Goal: Task Accomplishment & Management: Manage account settings

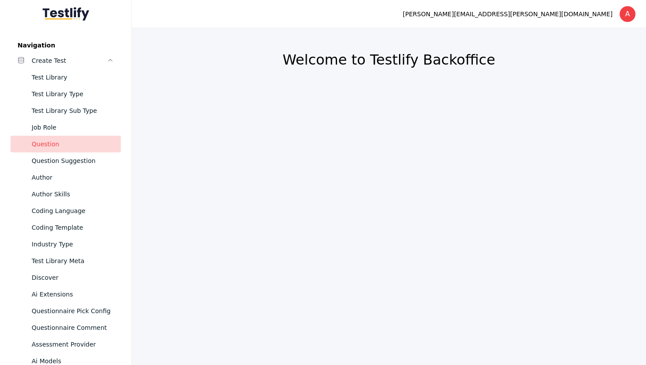
click at [57, 148] on div "Question" at bounding box center [73, 144] width 82 height 11
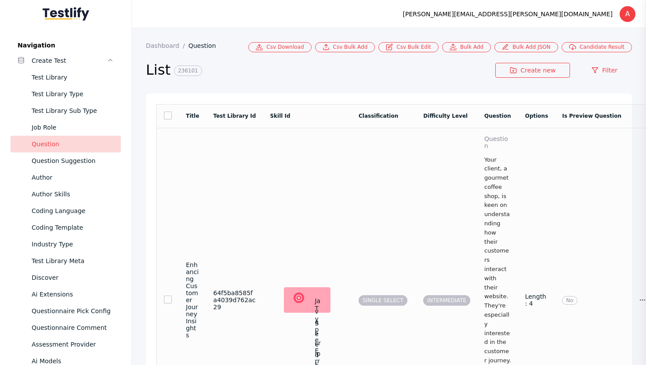
click at [282, 216] on td "Javascript Error TypeError: Cannot read properties of undefined (reading 'skill…" at bounding box center [307, 300] width 89 height 345
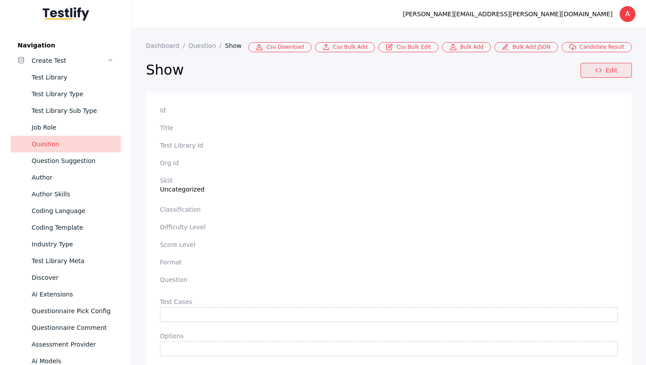
click at [618, 71] on link "Edit" at bounding box center [605, 70] width 51 height 15
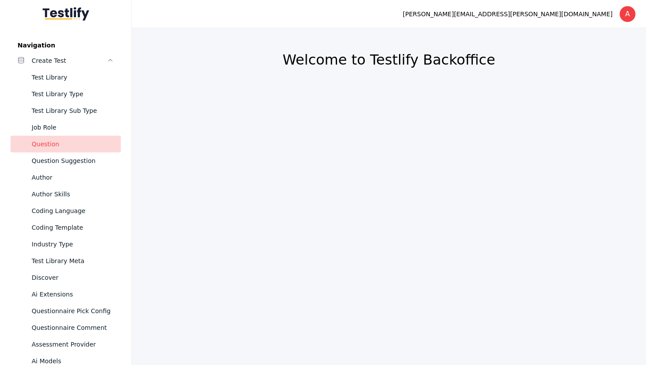
click at [46, 145] on div "Question" at bounding box center [73, 144] width 82 height 11
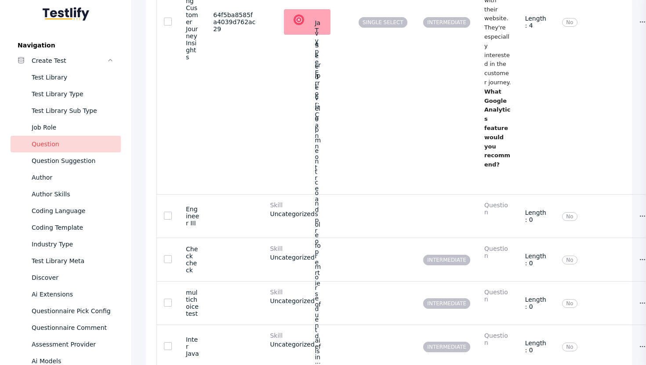
scroll to position [287, 0]
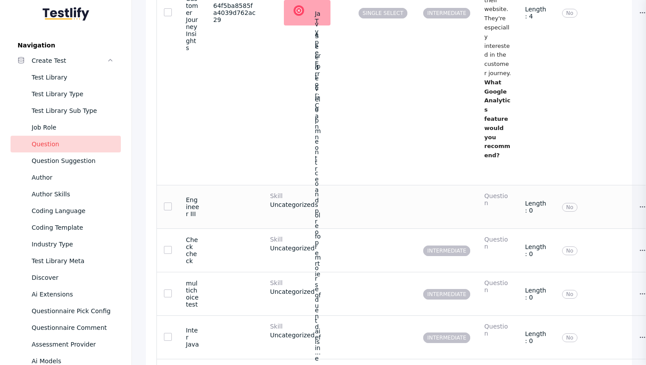
click at [248, 212] on td at bounding box center [234, 206] width 57 height 43
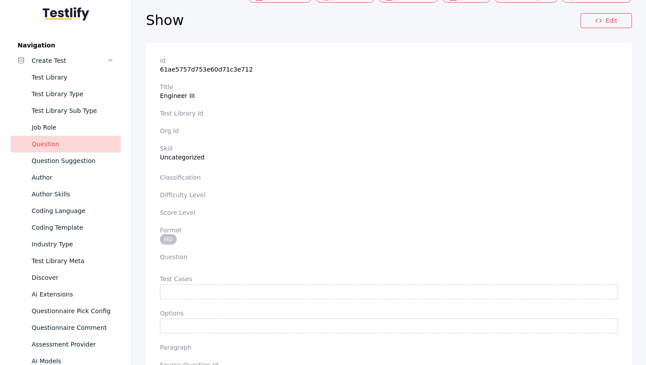
scroll to position [63, 0]
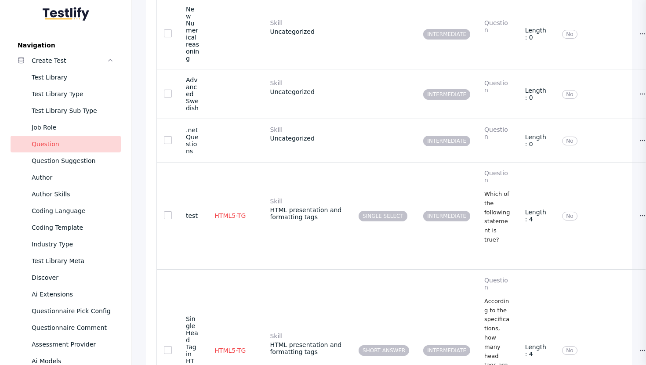
scroll to position [971, 0]
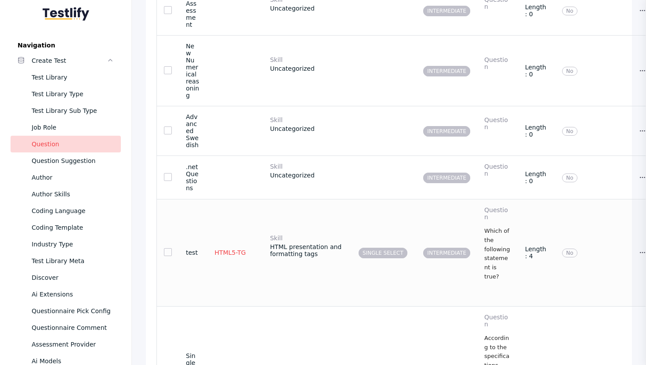
click at [268, 281] on td "Skill HTML presentation and formatting tags" at bounding box center [307, 252] width 89 height 107
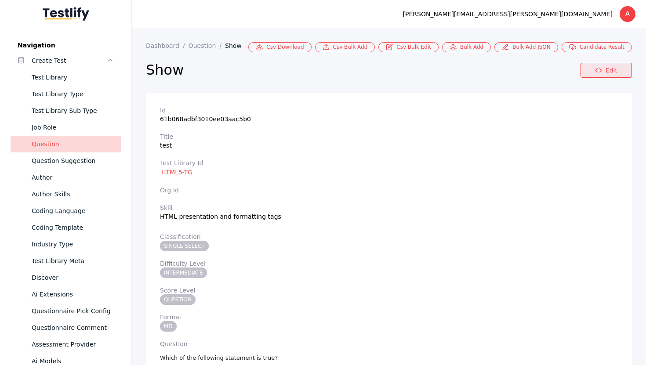
click at [621, 66] on link "Edit" at bounding box center [605, 70] width 51 height 15
